Goal: Navigation & Orientation: Understand site structure

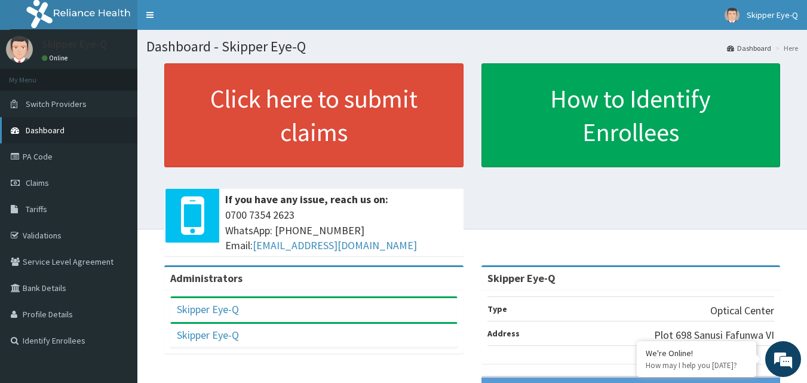
click at [57, 136] on link "Dashboard" at bounding box center [68, 130] width 137 height 26
click at [51, 190] on link "Claims" at bounding box center [68, 183] width 137 height 26
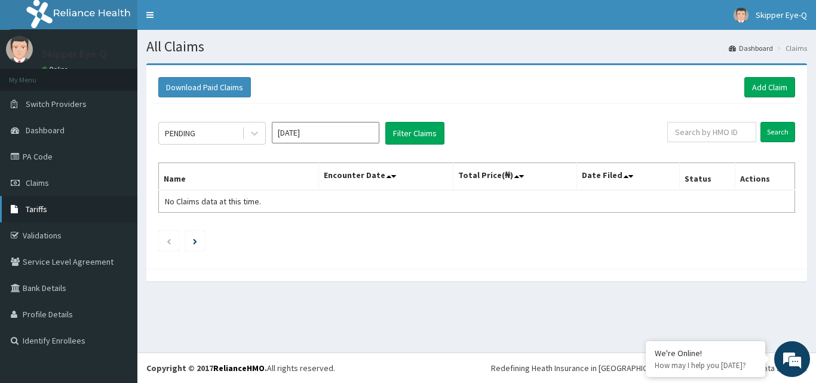
click at [53, 213] on link "Tariffs" at bounding box center [68, 209] width 137 height 26
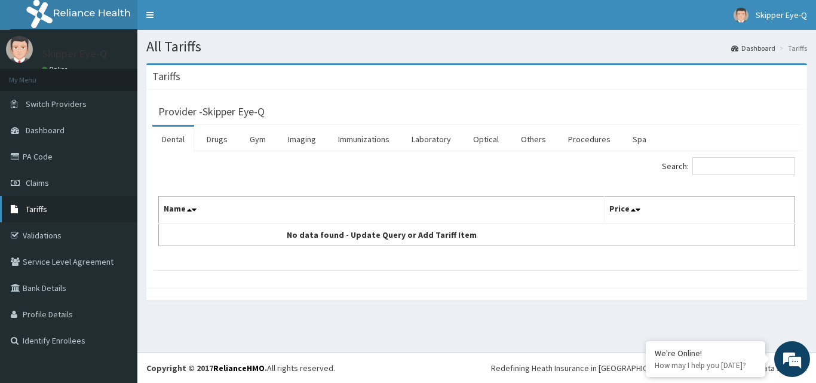
click at [57, 213] on link "Tariffs" at bounding box center [68, 209] width 137 height 26
click at [82, 239] on link "Validations" at bounding box center [68, 235] width 137 height 26
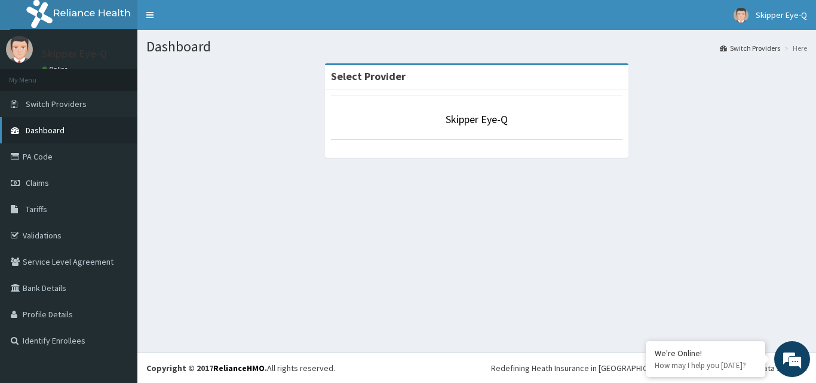
click at [47, 137] on link "Dashboard" at bounding box center [68, 130] width 137 height 26
